Goal: Complete application form

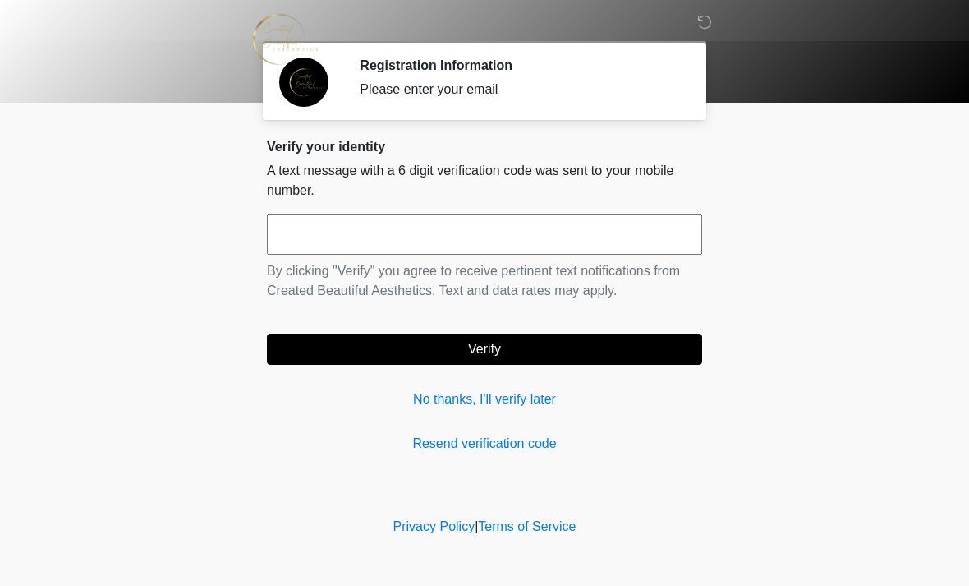
click at [441, 232] on input "text" at bounding box center [484, 234] width 435 height 41
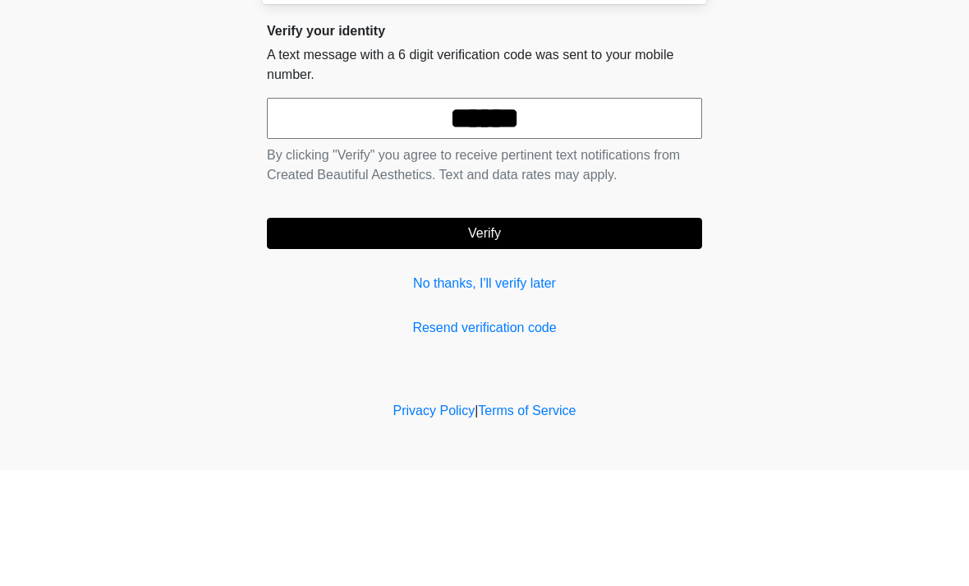
type input "******"
click at [603, 334] on button "Verify" at bounding box center [484, 349] width 435 height 31
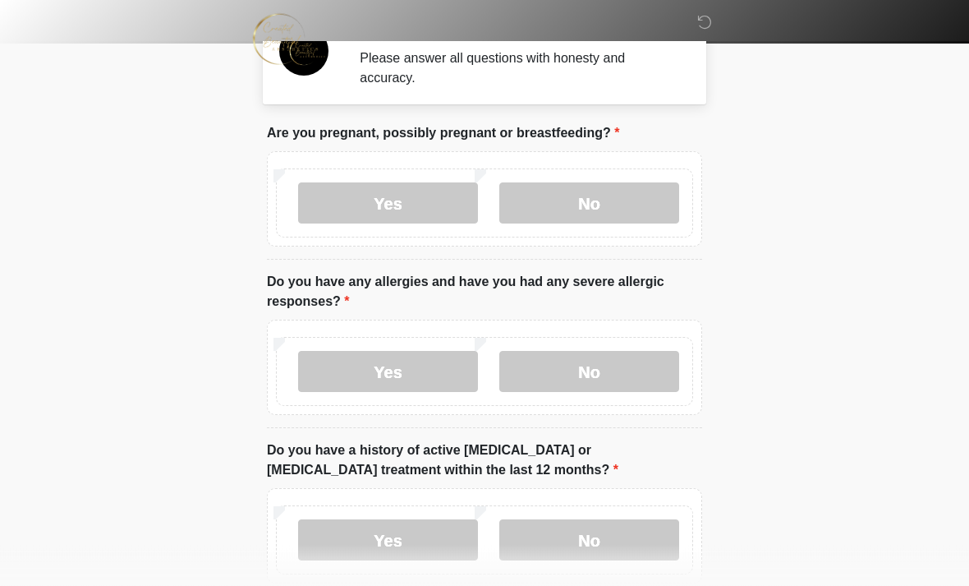
scroll to position [69, 0]
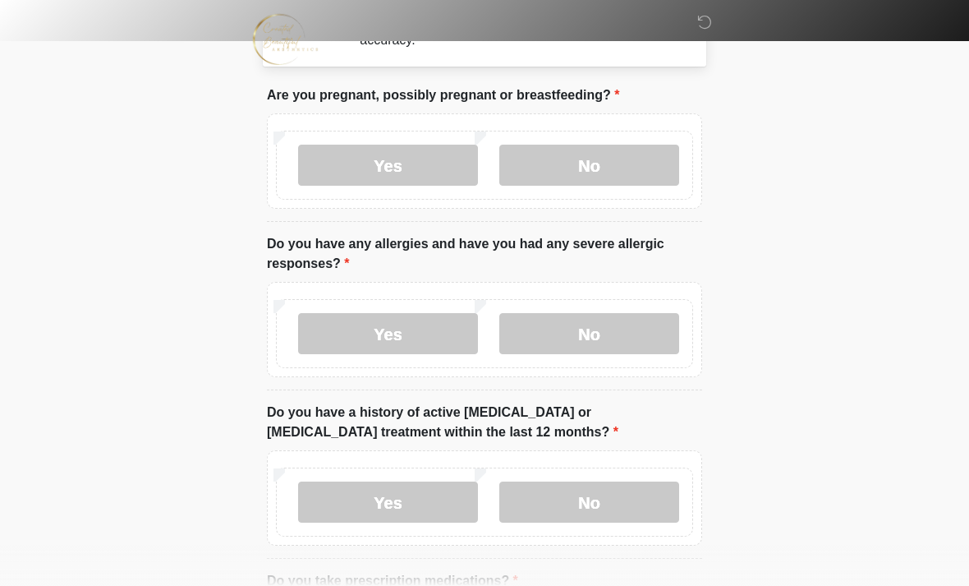
click at [609, 166] on label "No" at bounding box center [589, 165] width 180 height 41
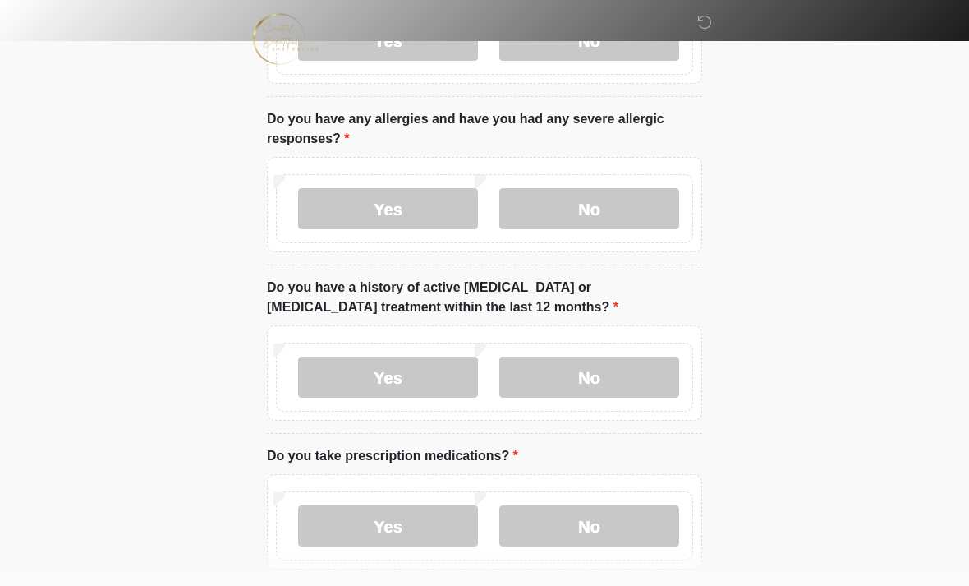
scroll to position [192, 0]
click at [618, 209] on label "No" at bounding box center [589, 210] width 180 height 41
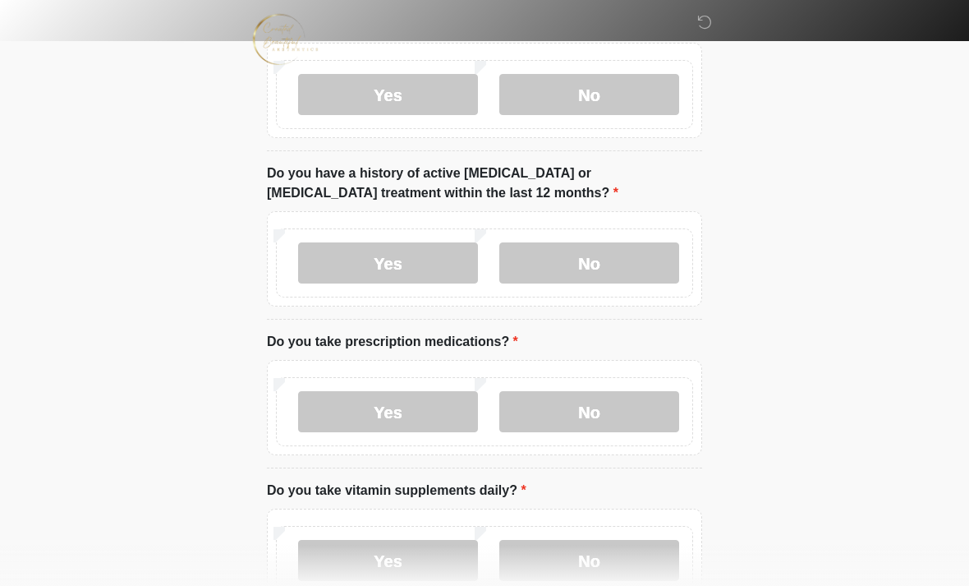
scroll to position [303, 0]
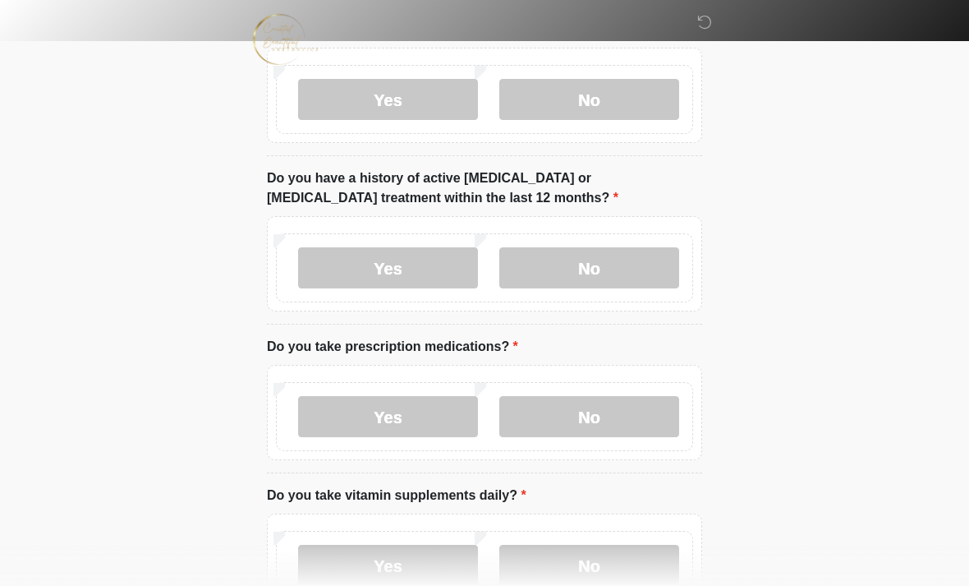
click at [596, 276] on label "No" at bounding box center [589, 267] width 180 height 41
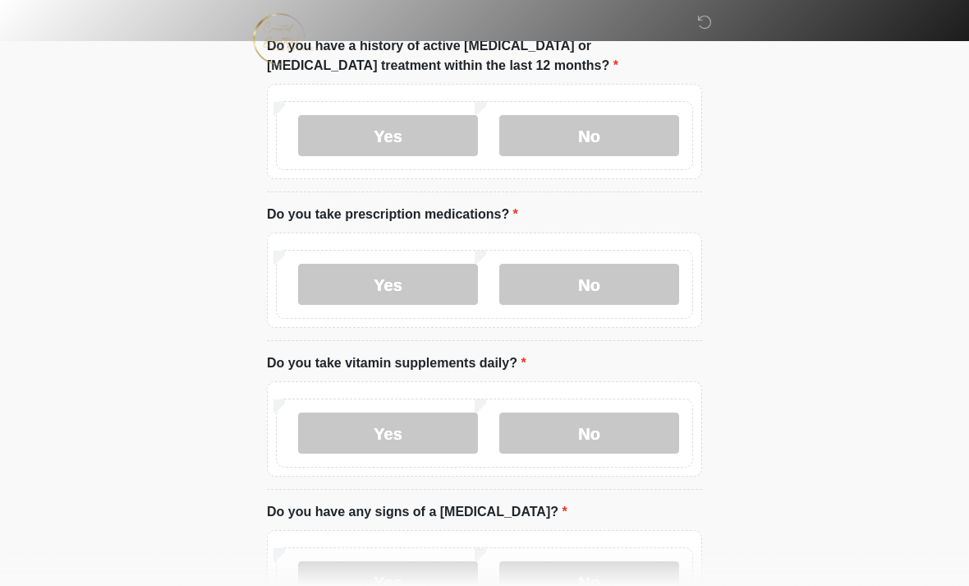
scroll to position [435, 0]
click at [415, 297] on label "Yes" at bounding box center [388, 284] width 180 height 41
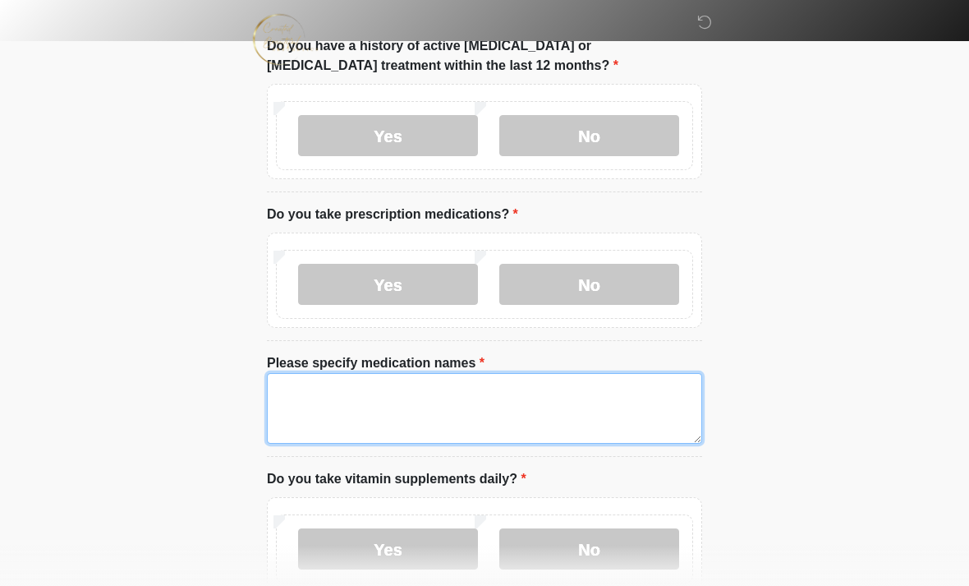
click at [361, 391] on textarea "Please specify medication names" at bounding box center [484, 408] width 435 height 71
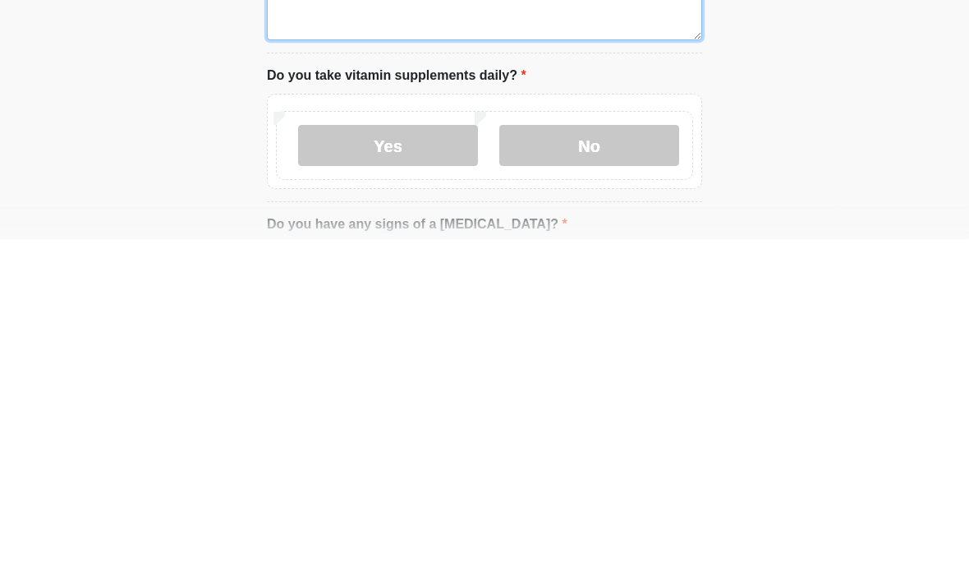
scroll to position [508, 0]
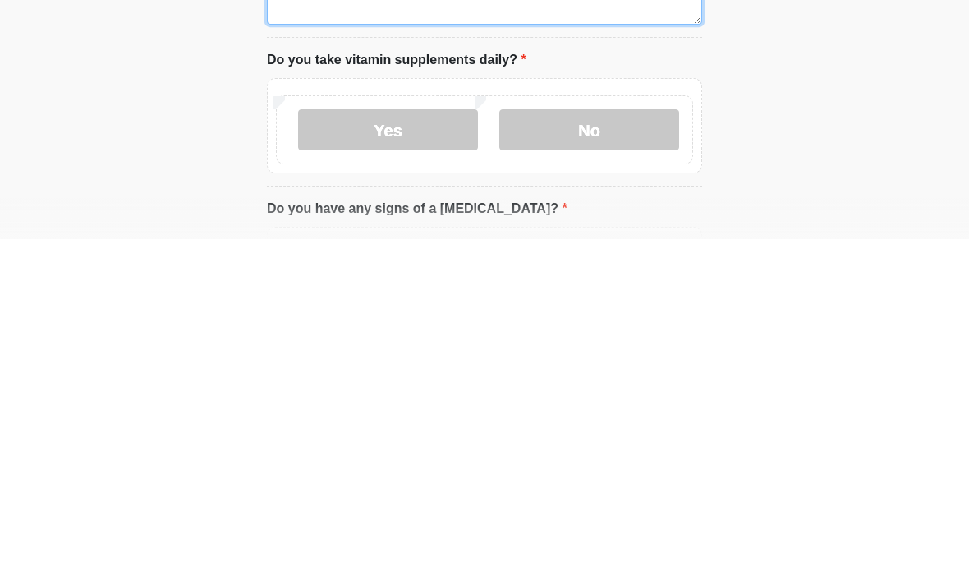
type textarea "**********"
click at [443, 456] on label "Yes" at bounding box center [388, 476] width 180 height 41
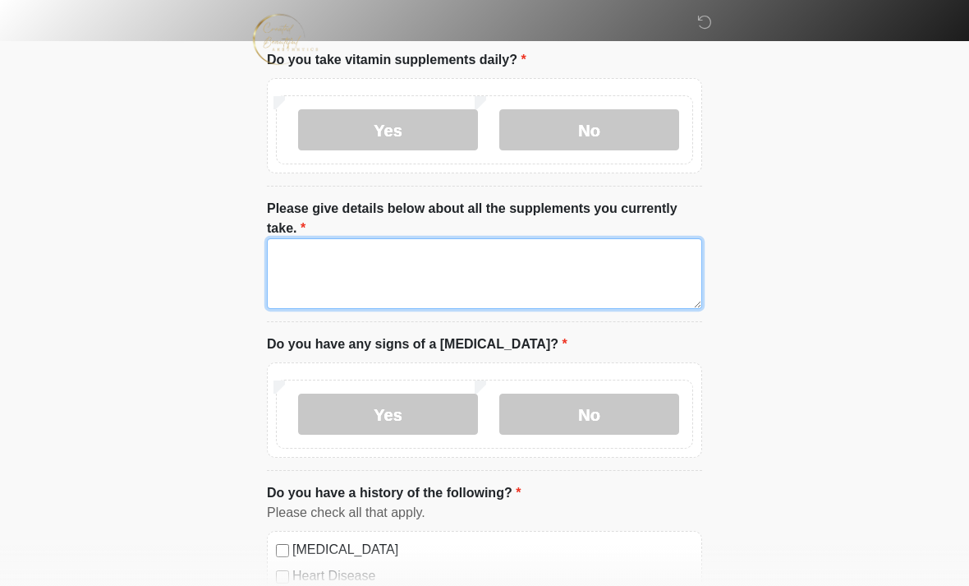
click at [366, 258] on textarea "Please give details below about all the supplements you currently take." at bounding box center [484, 273] width 435 height 71
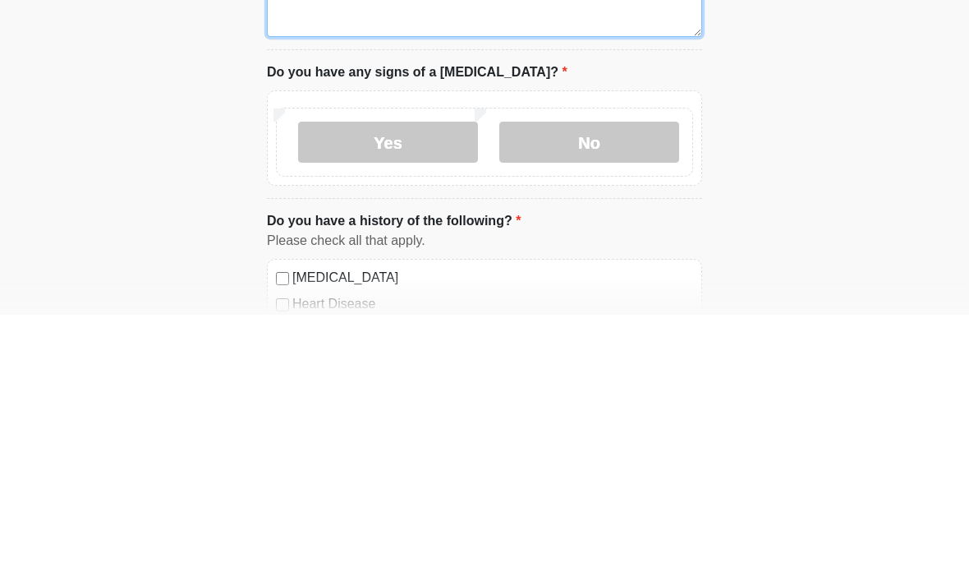
type textarea "*****"
click at [578, 394] on label "No" at bounding box center [589, 414] width 180 height 41
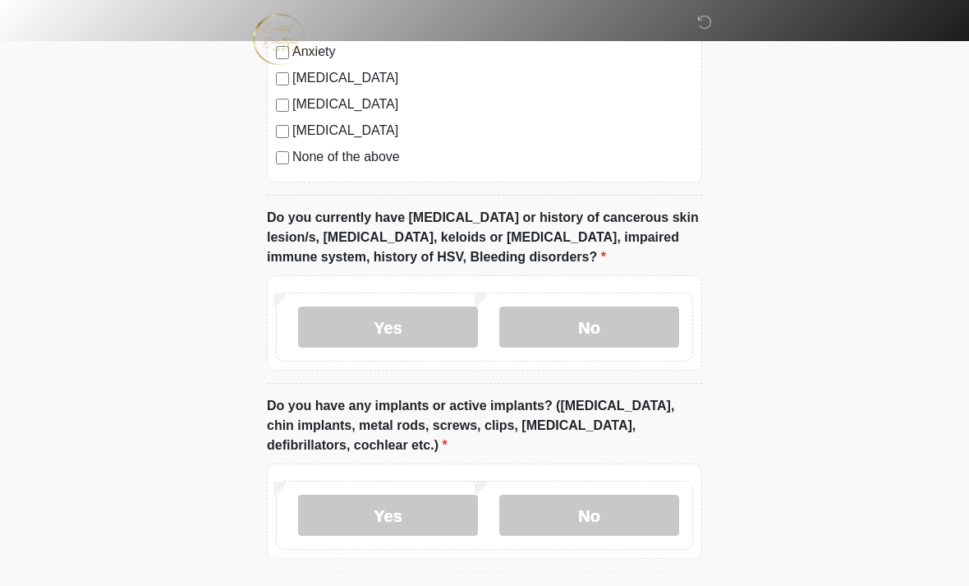
scroll to position [1572, 0]
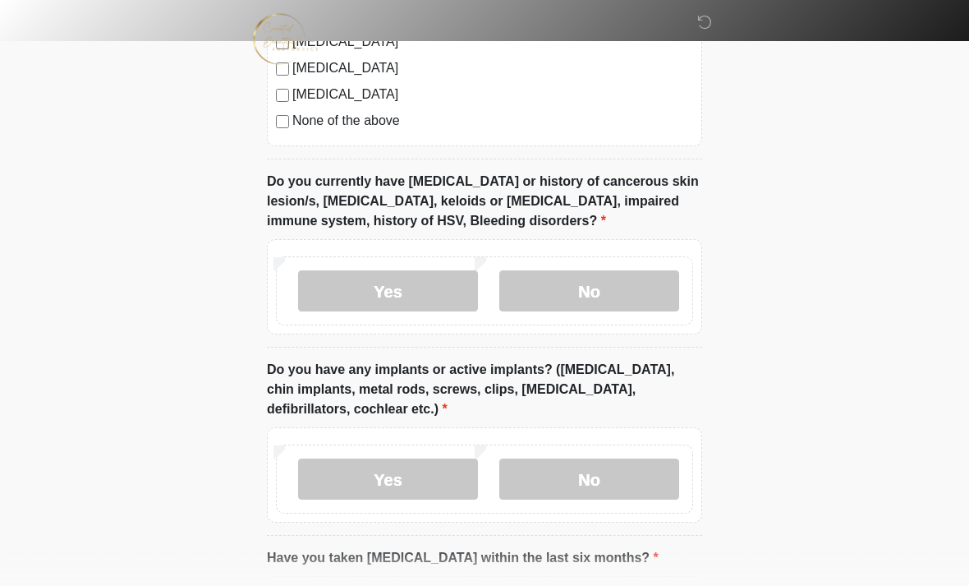
click at [603, 281] on label "No" at bounding box center [589, 291] width 180 height 41
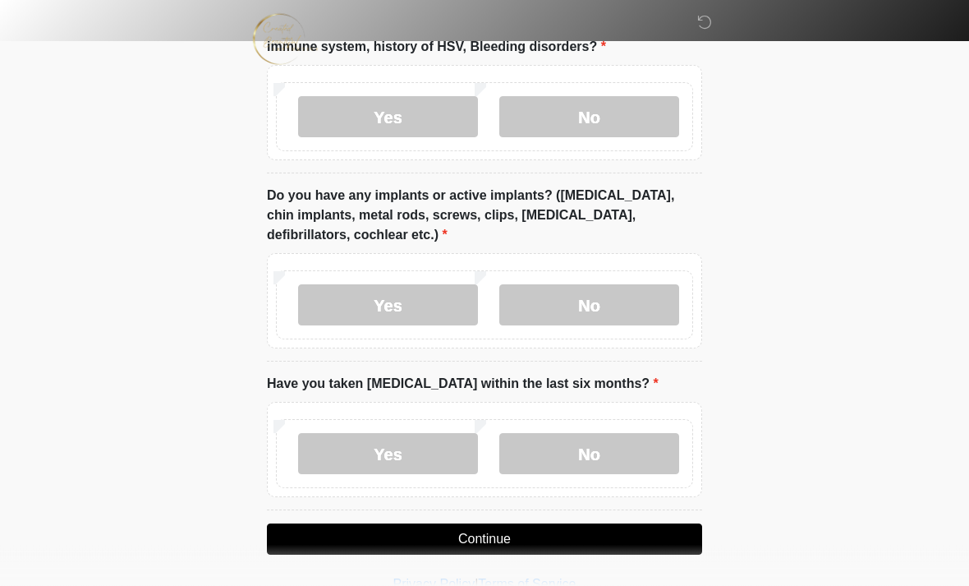
scroll to position [1747, 0]
click at [400, 296] on label "Yes" at bounding box center [388, 304] width 180 height 41
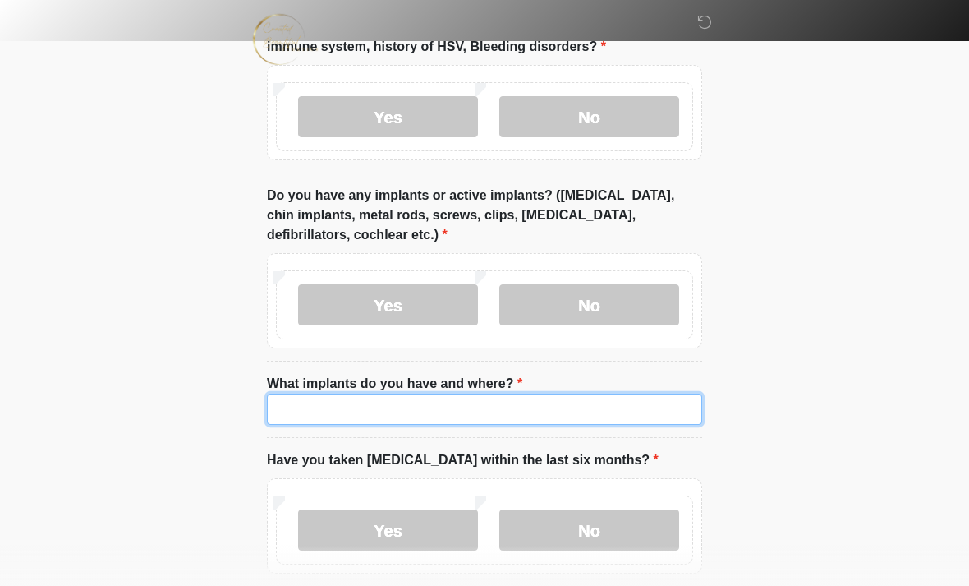
click at [344, 399] on input "What implants do you have and where?" at bounding box center [484, 409] width 435 height 31
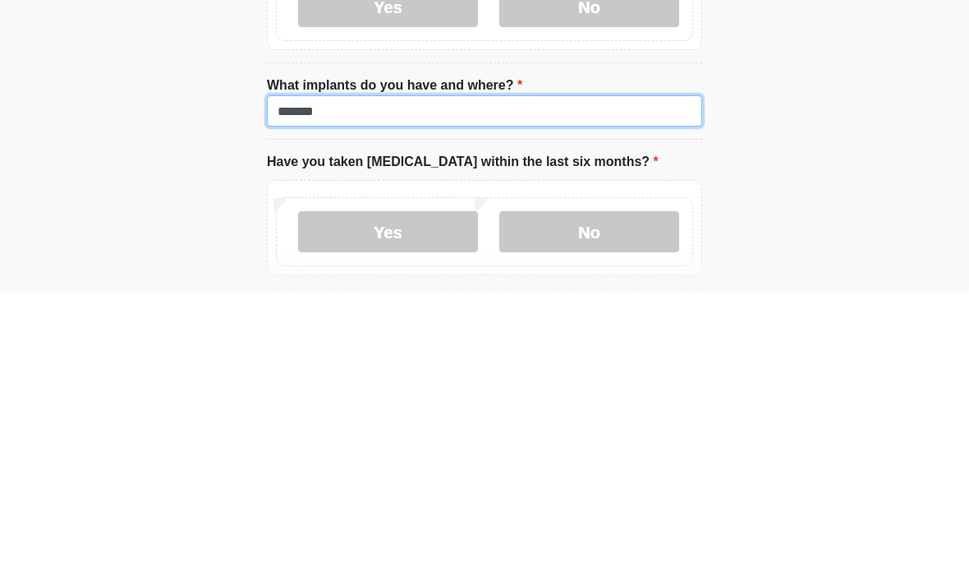
scroll to position [1803, 0]
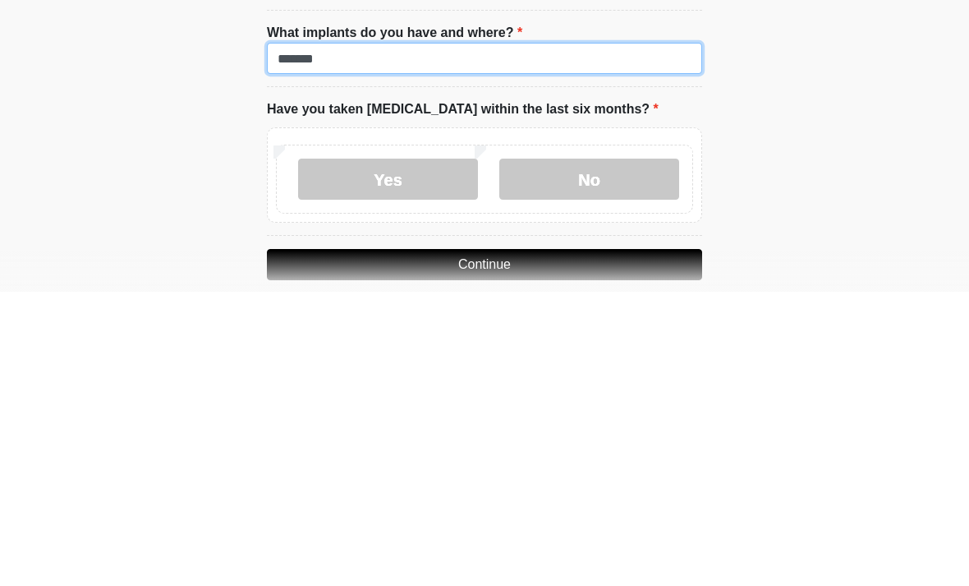
type input "*******"
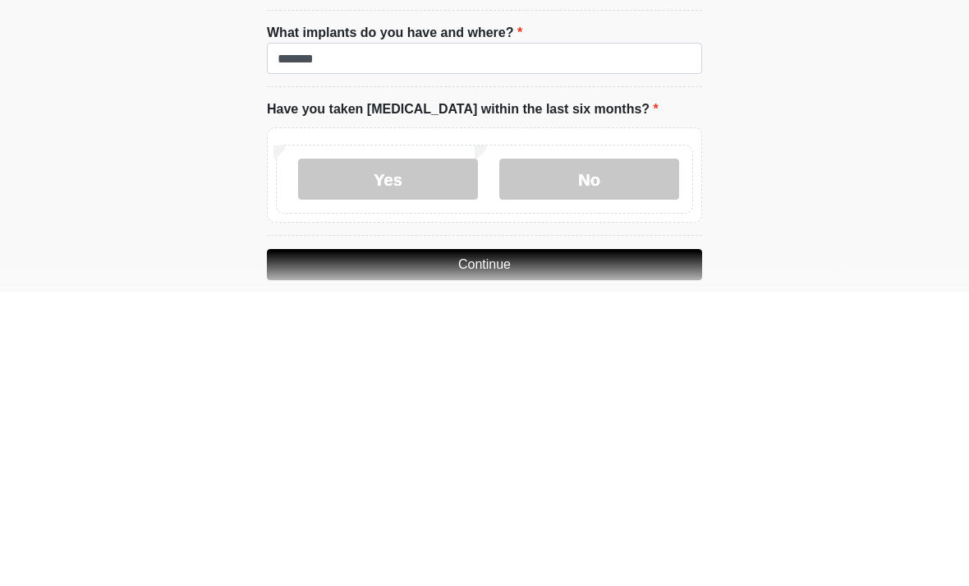
click at [604, 453] on label "No" at bounding box center [589, 473] width 180 height 41
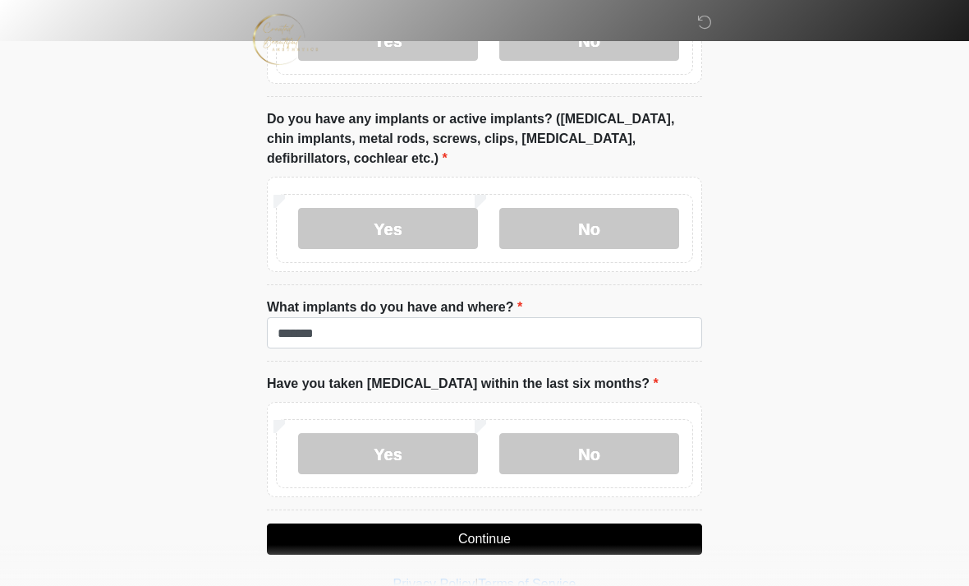
click at [532, 533] on button "Continue" at bounding box center [484, 538] width 435 height 31
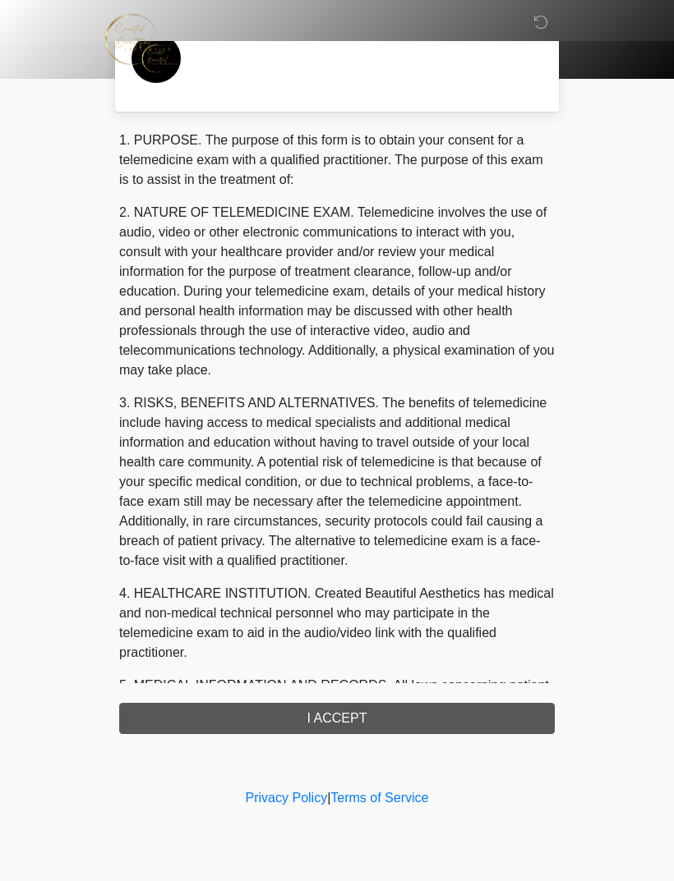
scroll to position [0, 0]
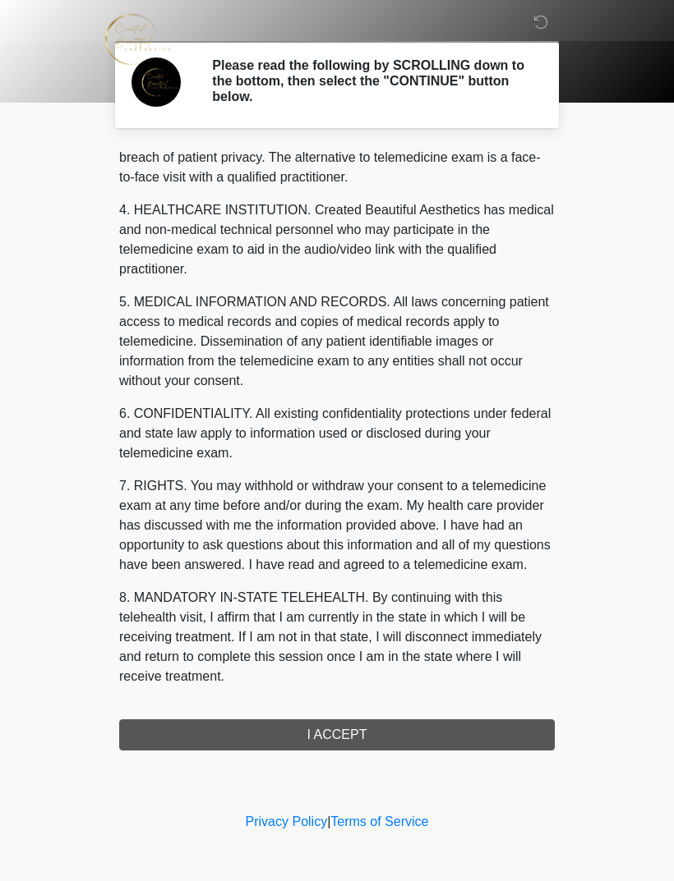
click at [389, 585] on button "I ACCEPT" at bounding box center [336, 735] width 435 height 31
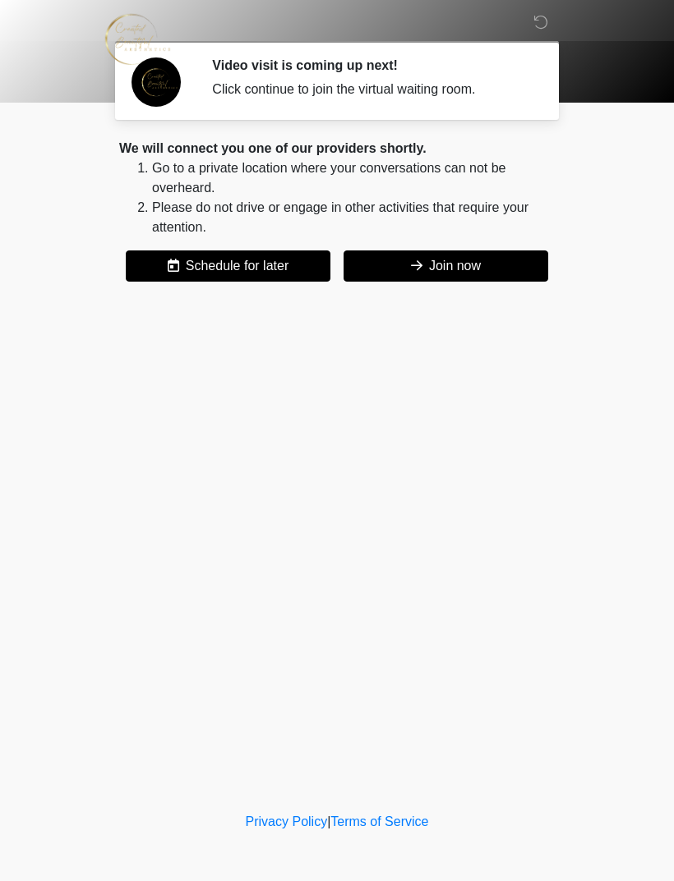
click at [442, 274] on button "Join now" at bounding box center [445, 266] width 205 height 31
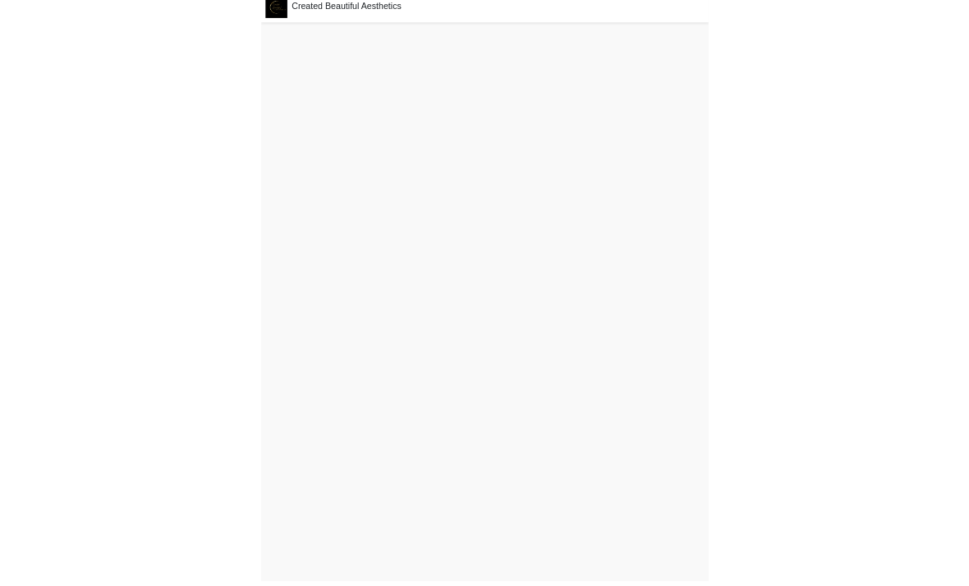
scroll to position [5, 0]
